Goal: Task Accomplishment & Management: Manage account settings

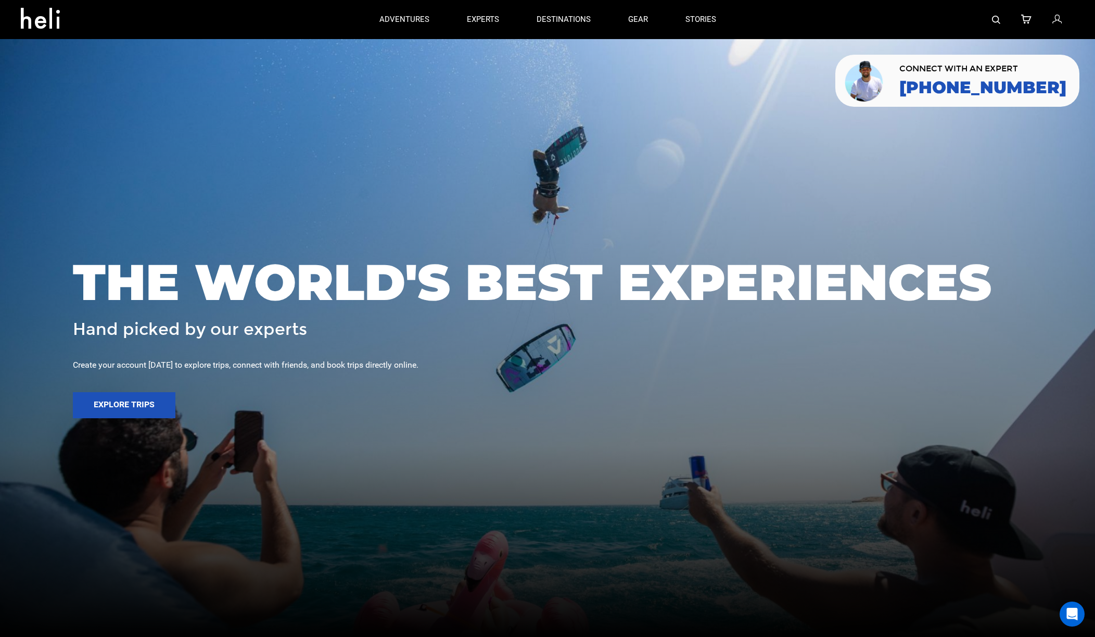
click at [787, 24] on icon at bounding box center [1057, 20] width 9 height 14
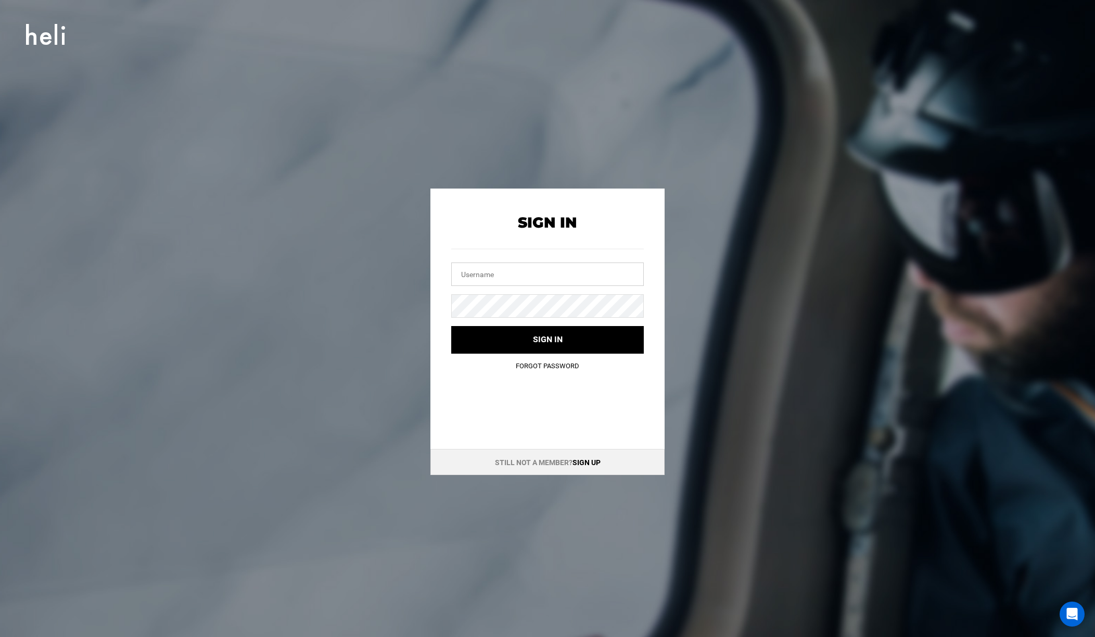
type input "jleppert"
click at [548, 339] on button "Sign in" at bounding box center [547, 340] width 193 height 28
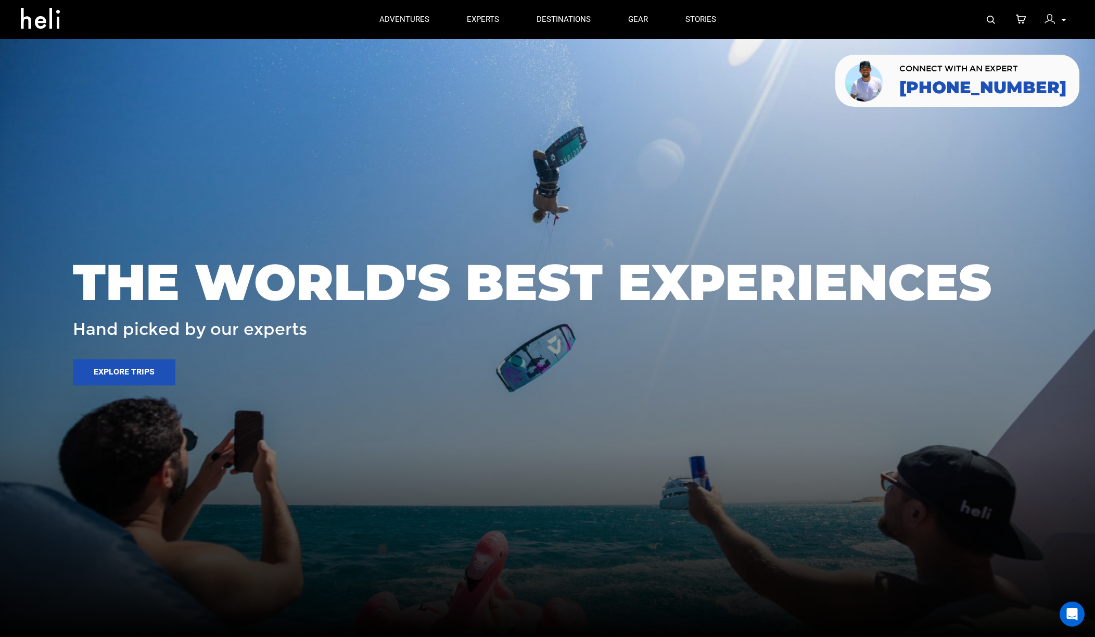
click at [787, 21] on img at bounding box center [1050, 19] width 10 height 10
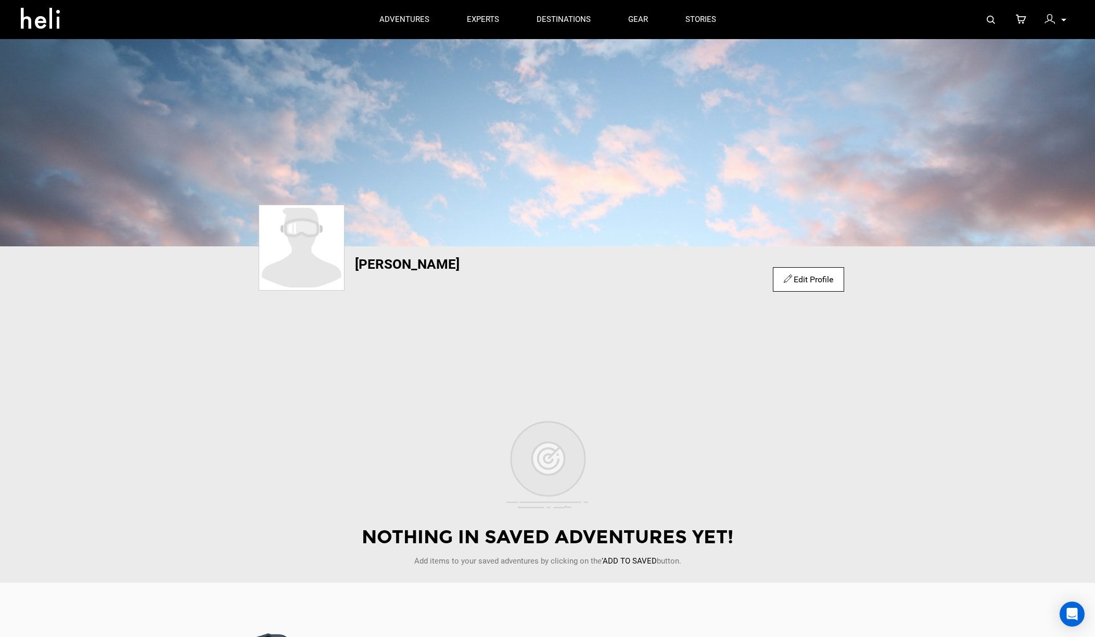
click at [787, 21] on icon at bounding box center [1021, 20] width 10 height 14
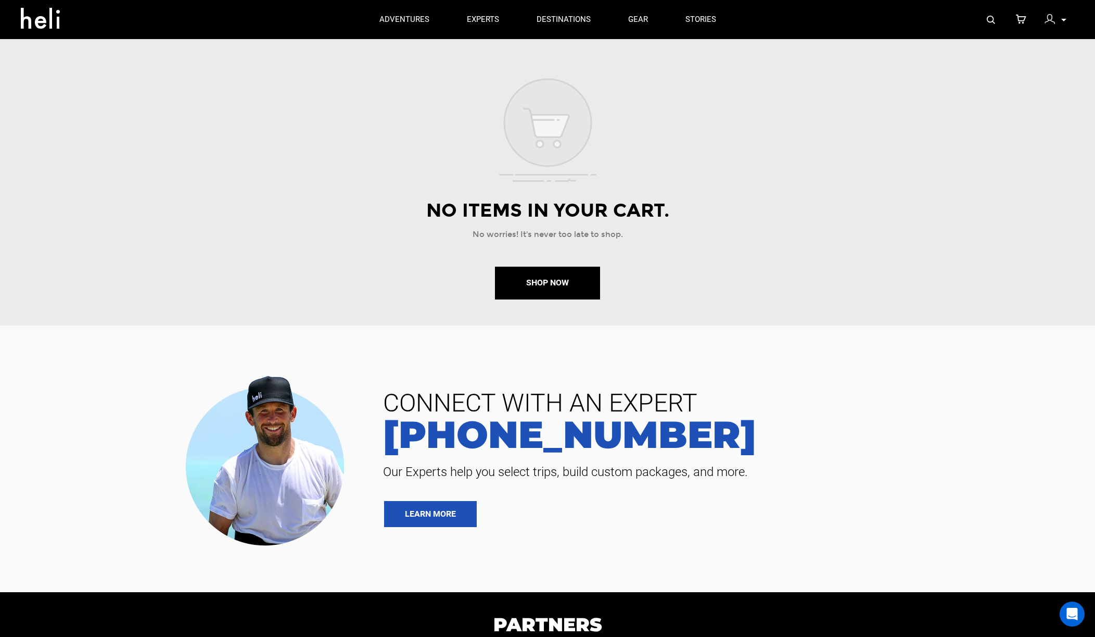
click at [787, 20] on img at bounding box center [1050, 19] width 10 height 10
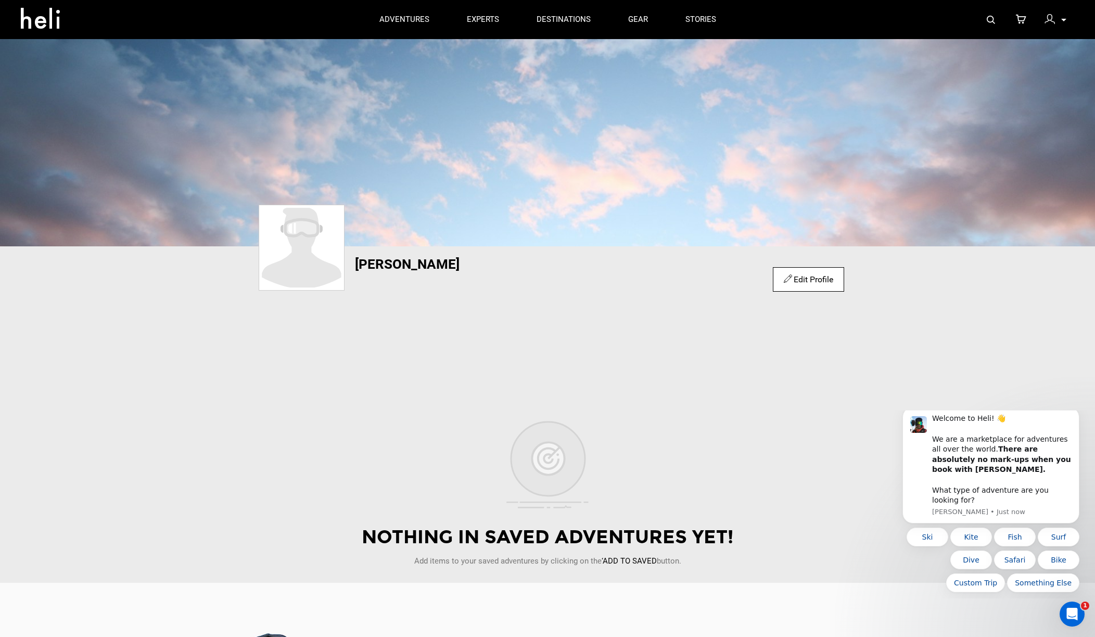
click at [787, 19] on img at bounding box center [1050, 19] width 10 height 10
click at [787, 20] on icon at bounding box center [1064, 20] width 5 height 3
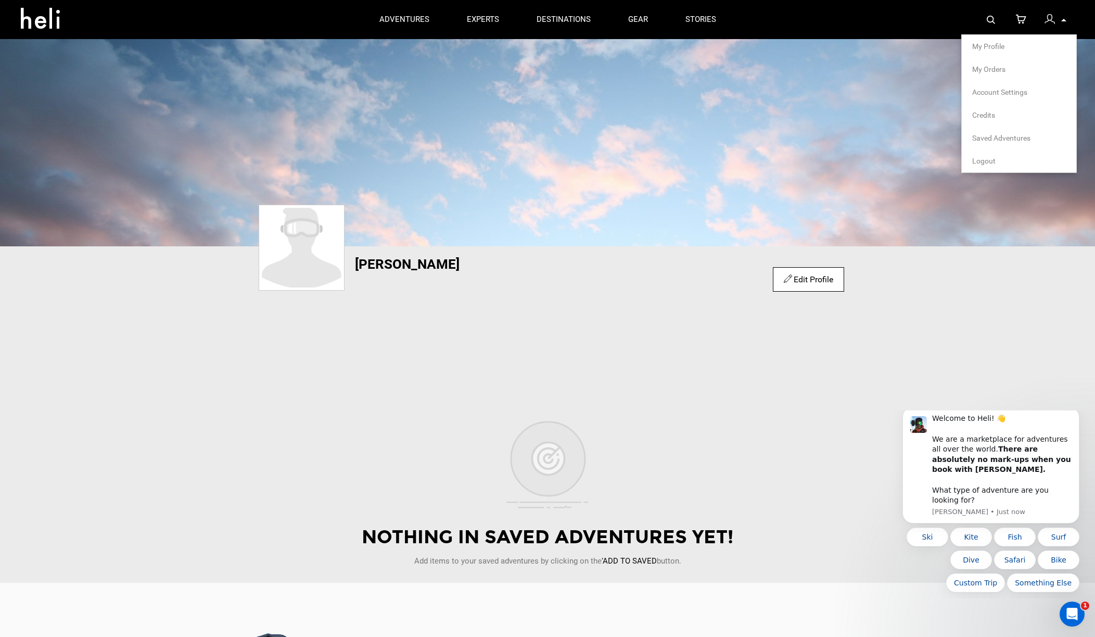
click at [787, 69] on span "My Orders" at bounding box center [988, 69] width 33 height 8
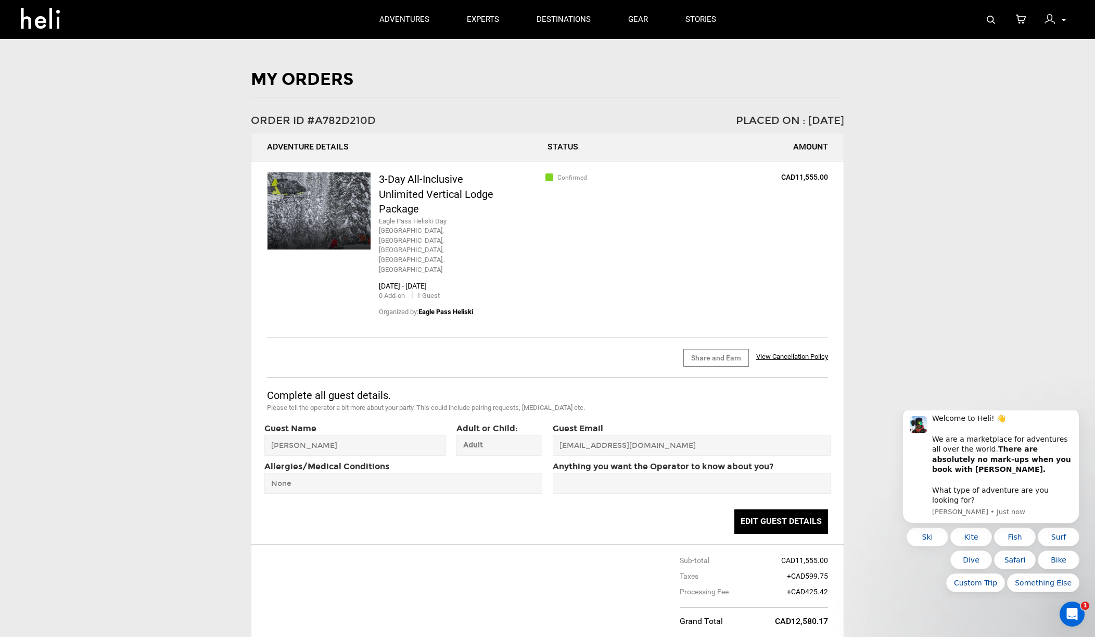
click at [787, 352] on span "View Cancellation Policy" at bounding box center [792, 356] width 72 height 8
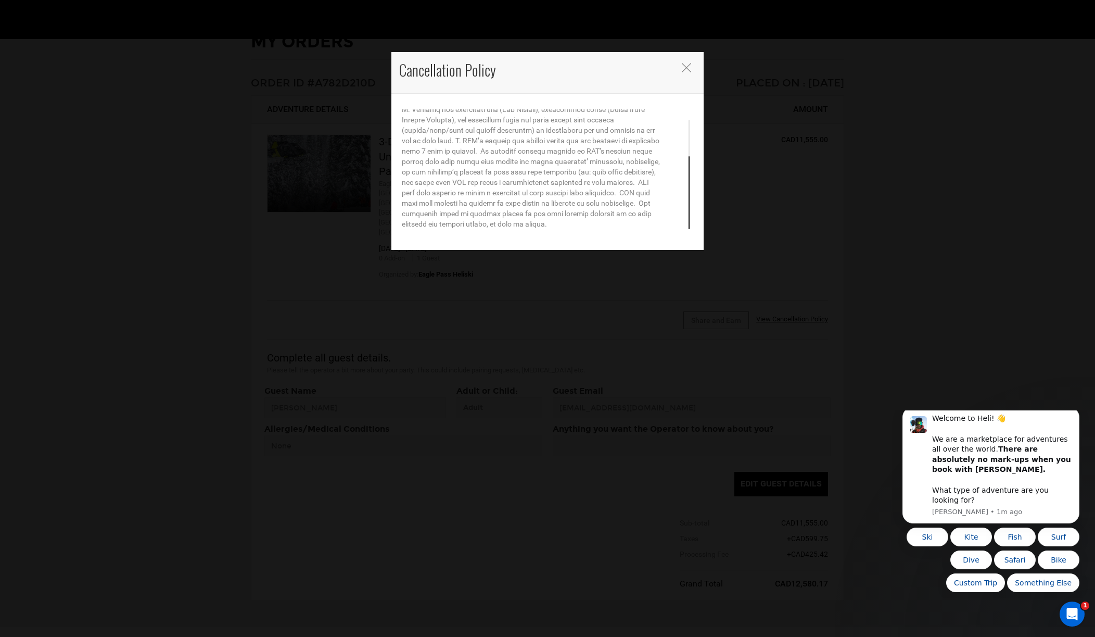
scroll to position [39, 0]
click at [684, 65] on icon "Close" at bounding box center [686, 67] width 9 height 9
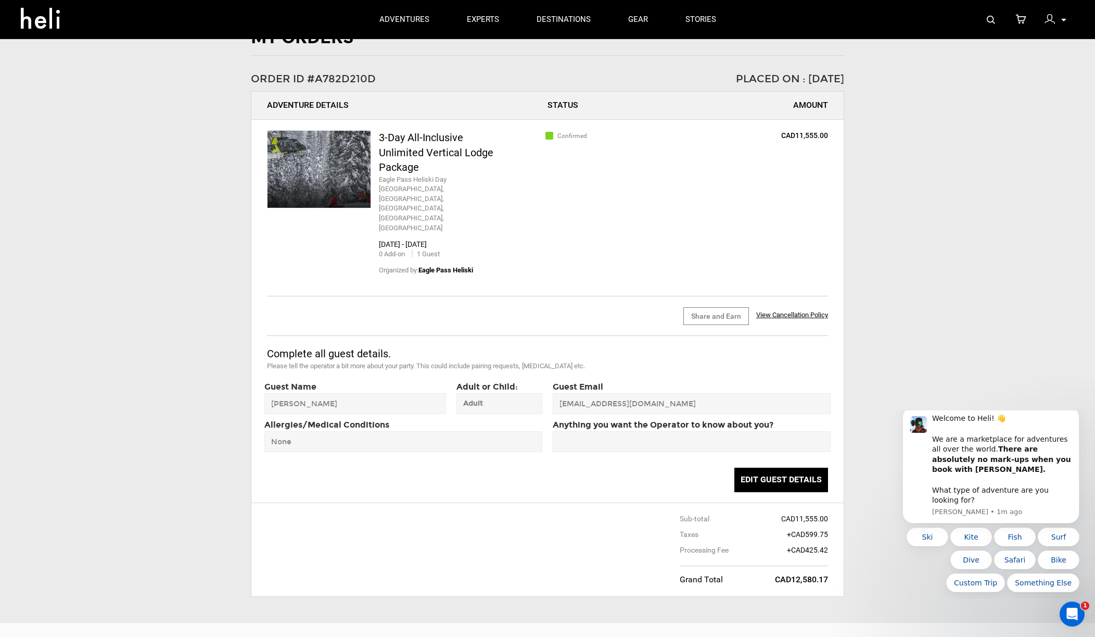
scroll to position [32, 0]
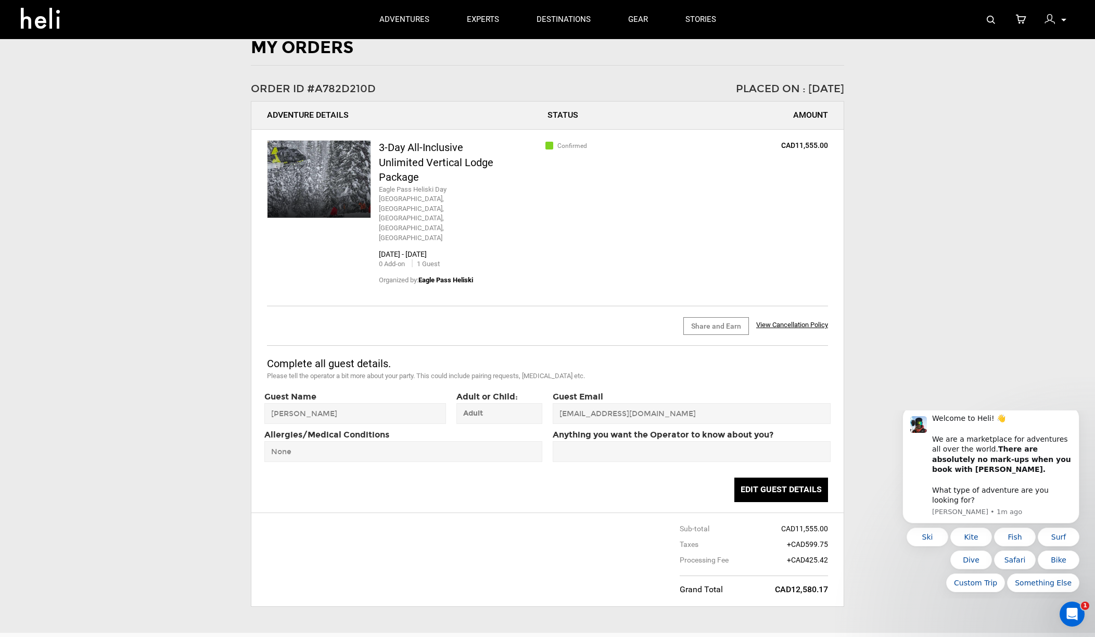
click at [443, 155] on div "3-Day All-Inclusive Unlimited Vertical Lodge Package" at bounding box center [438, 162] width 118 height 45
